Goal: Browse casually

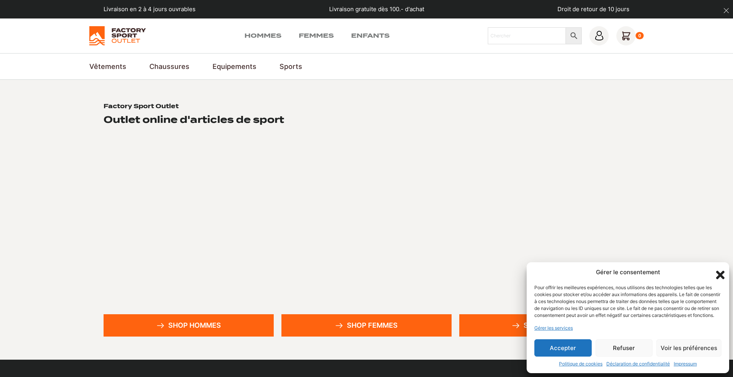
click at [585, 346] on button "Accepter" at bounding box center [563, 347] width 57 height 17
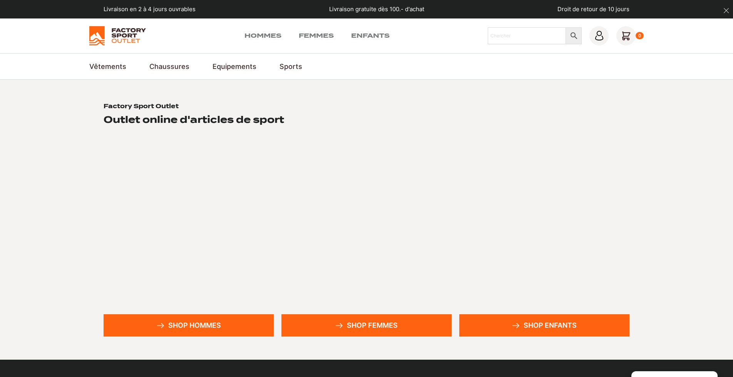
click at [121, 34] on img at bounding box center [117, 35] width 57 height 19
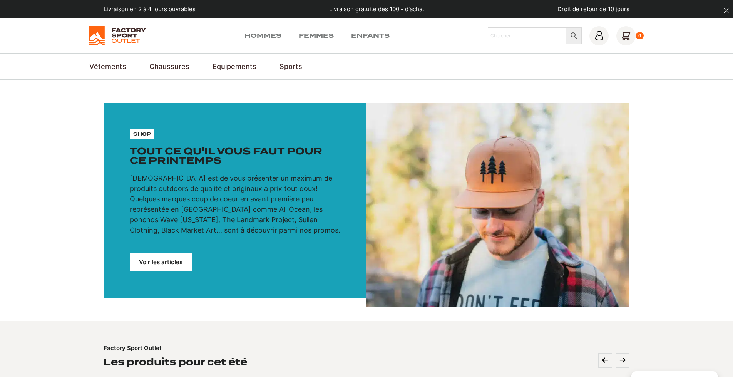
click at [727, 11] on icon "dismiss" at bounding box center [727, 11] width 6 height 6
